Goal: Task Accomplishment & Management: Manage account settings

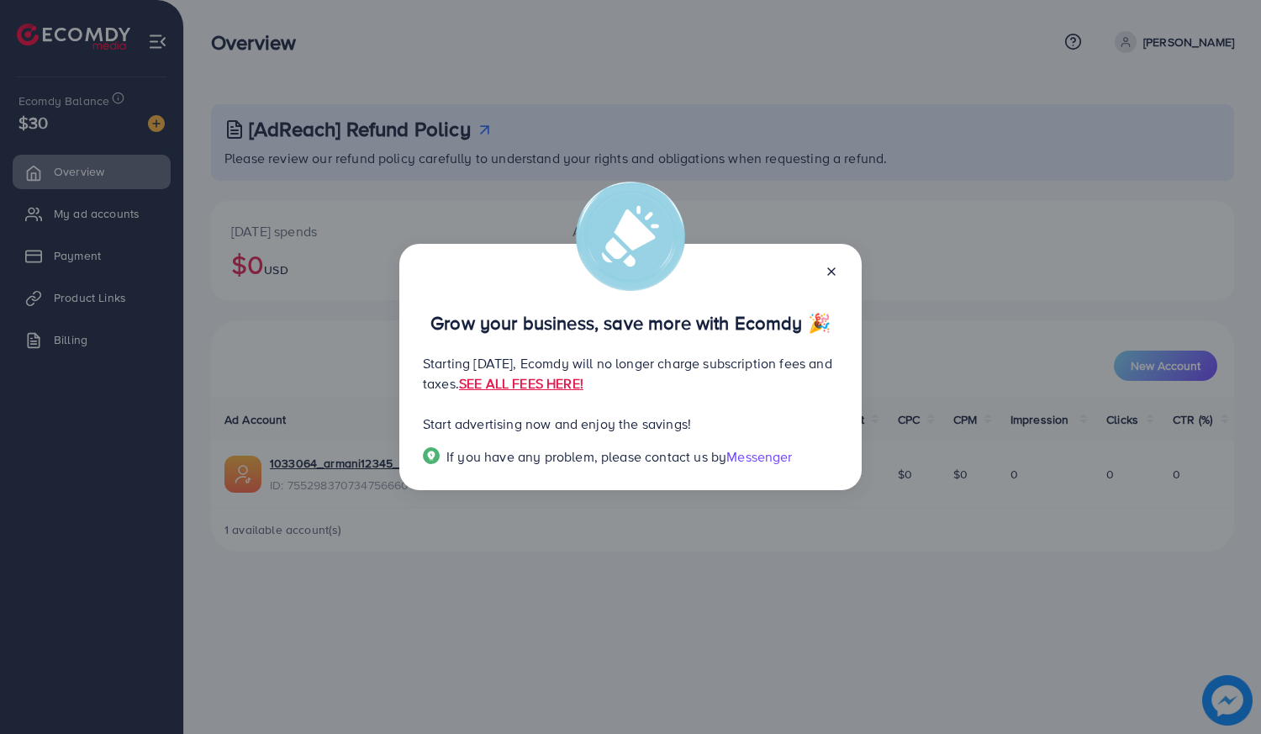
click at [830, 275] on icon at bounding box center [831, 271] width 13 height 13
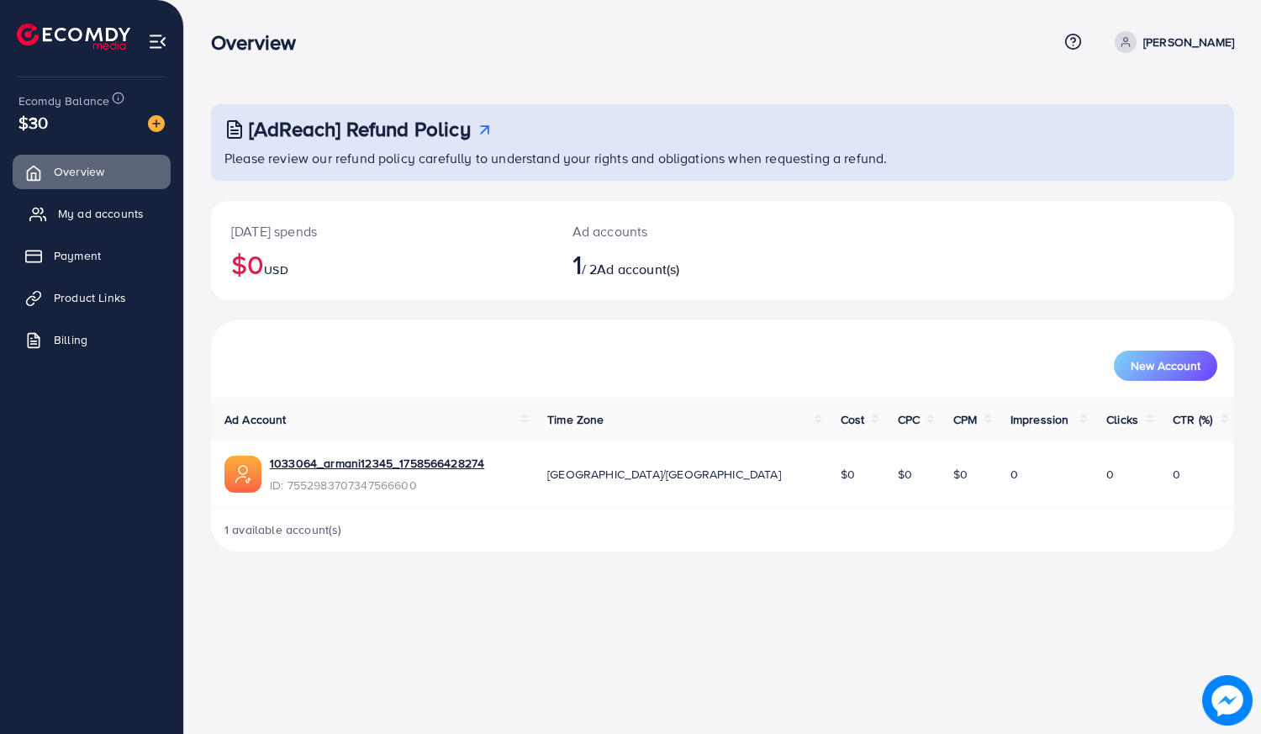
click at [107, 219] on span "My ad accounts" at bounding box center [101, 213] width 86 height 17
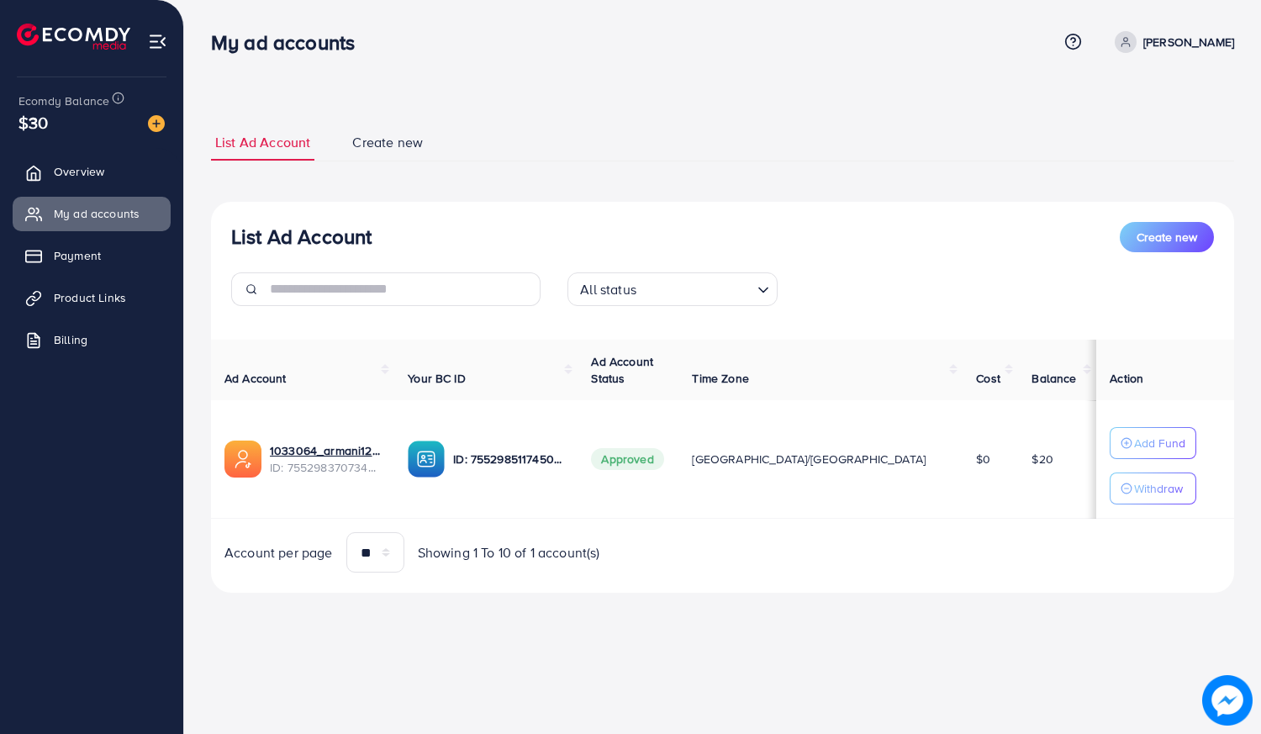
click at [79, 274] on ul "Overview My ad accounts Payment Product Links Billing" at bounding box center [91, 261] width 183 height 226
click at [82, 264] on link "Payment" at bounding box center [92, 256] width 158 height 34
